Goal: Check status: Check status

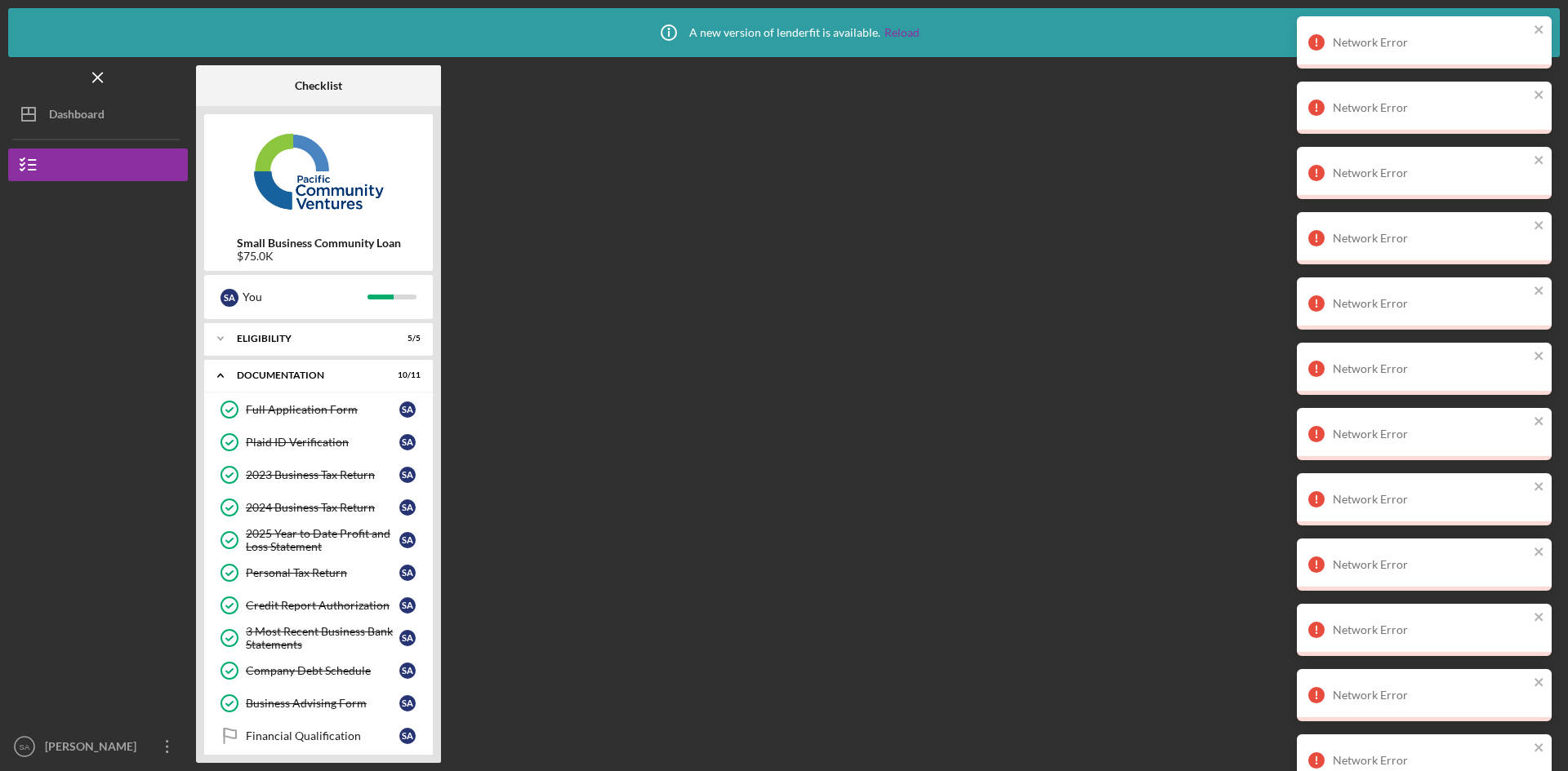
click at [35, 115] on polygon "button" at bounding box center [29, 114] width 13 height 13
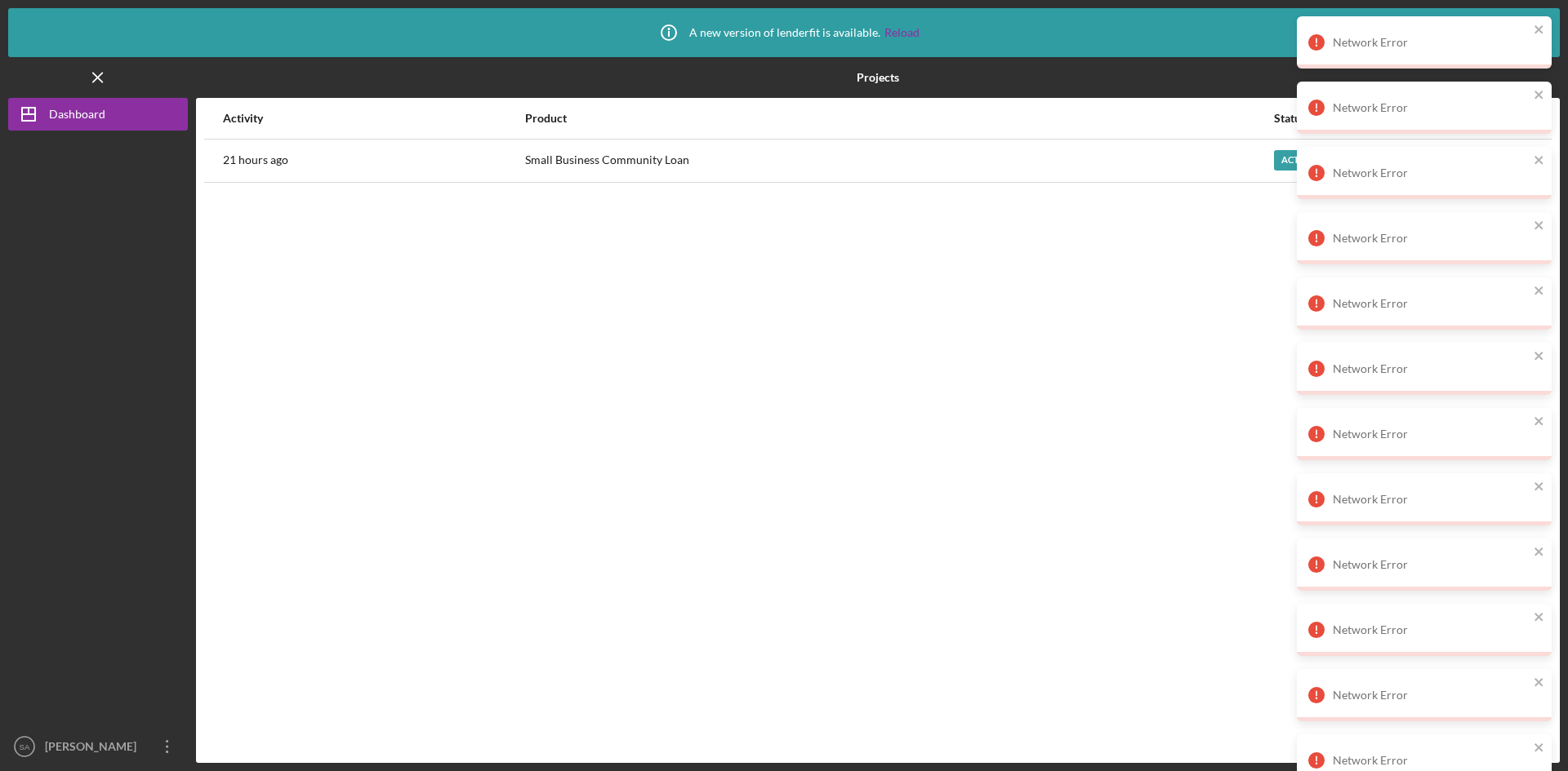
click at [1073, 154] on div "Small Business Community Loan" at bounding box center [899, 160] width 747 height 40
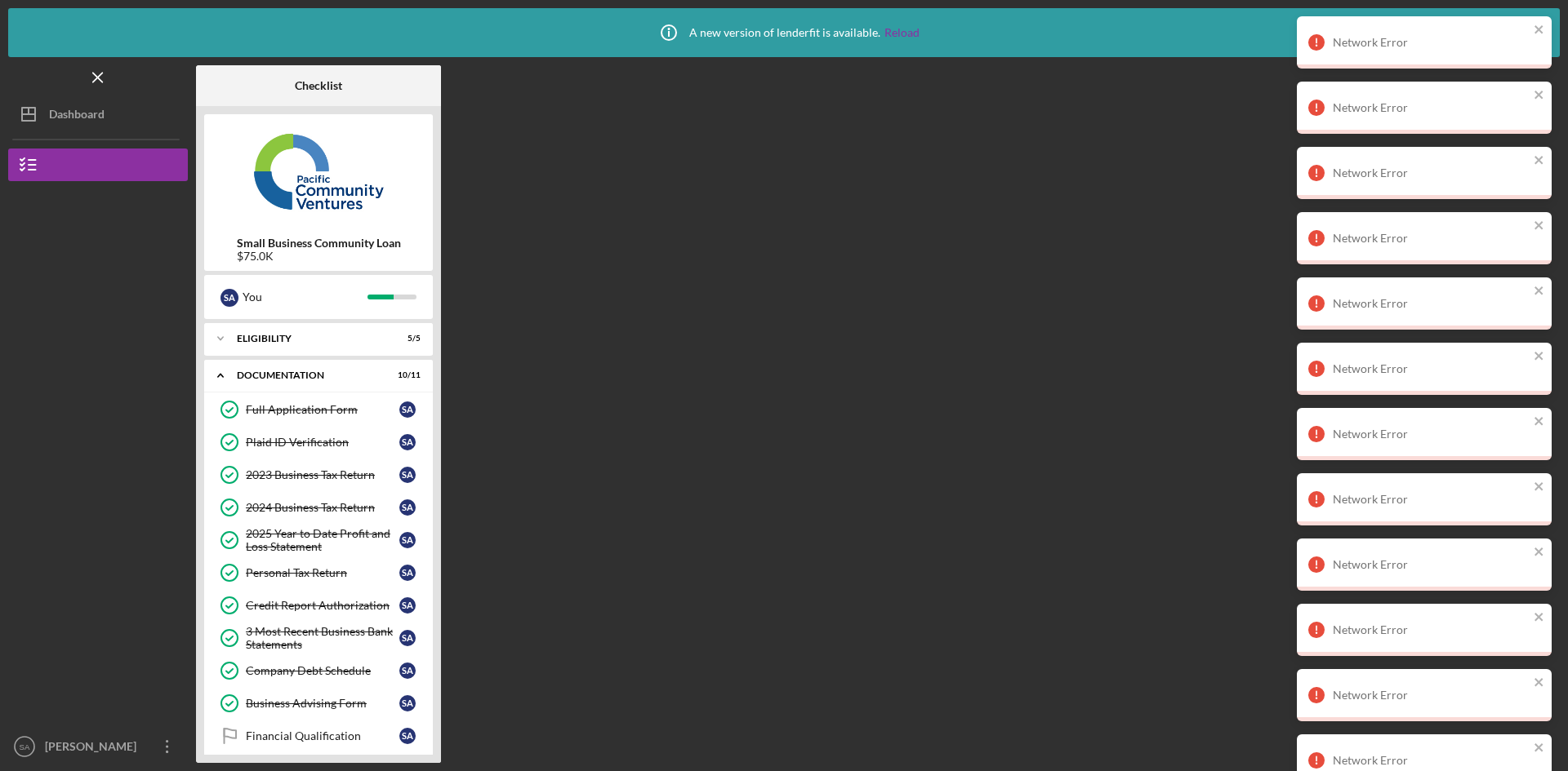
click at [83, 103] on div "Dashboard" at bounding box center [77, 116] width 56 height 37
